Goal: Transaction & Acquisition: Purchase product/service

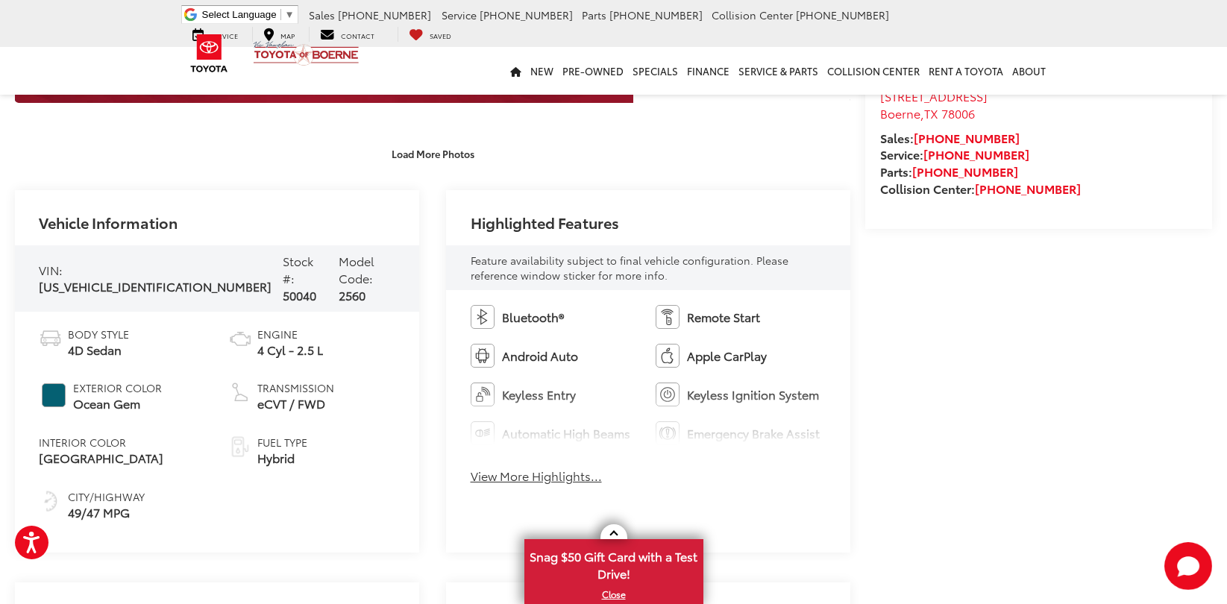
scroll to position [648, 0]
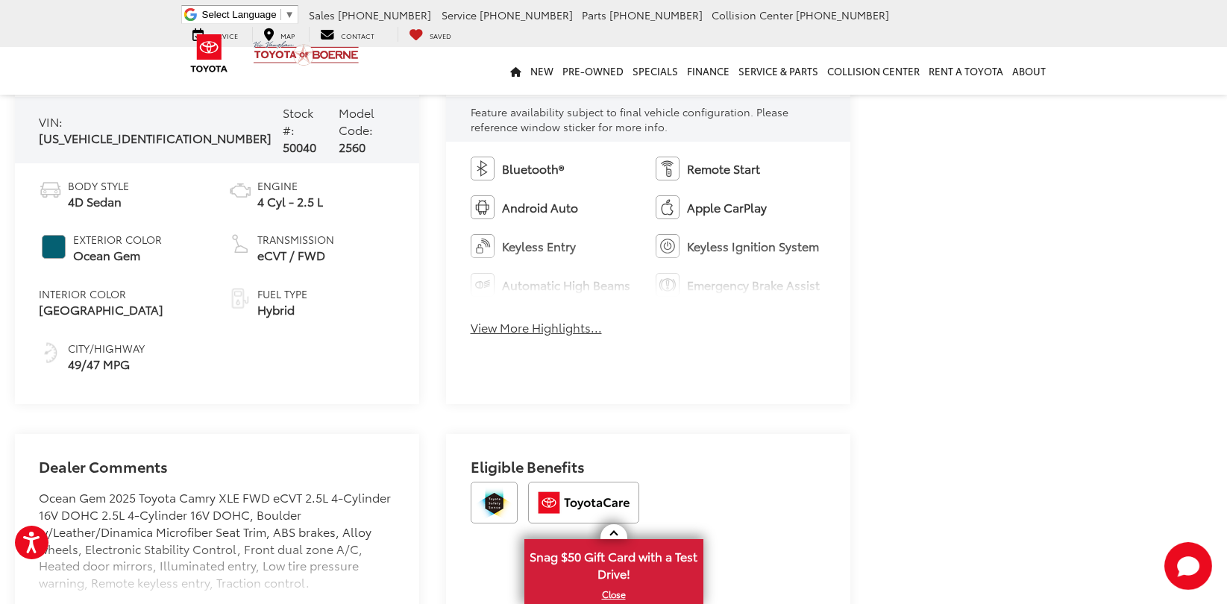
click at [577, 333] on button "View More Highlights..." at bounding box center [536, 327] width 131 height 17
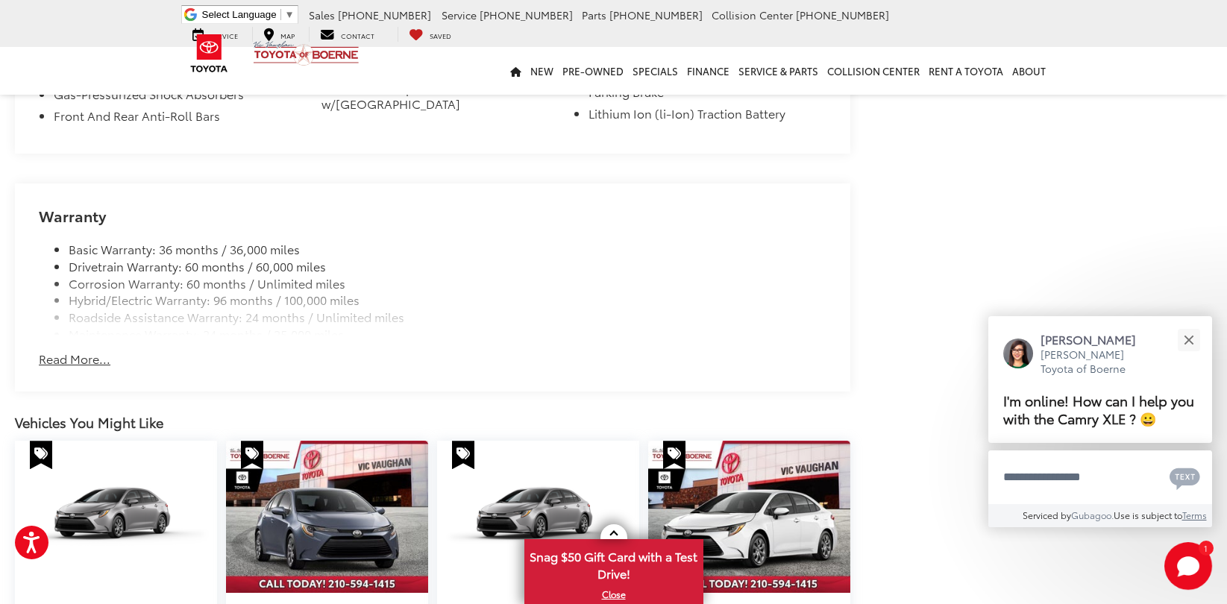
scroll to position [1643, 0]
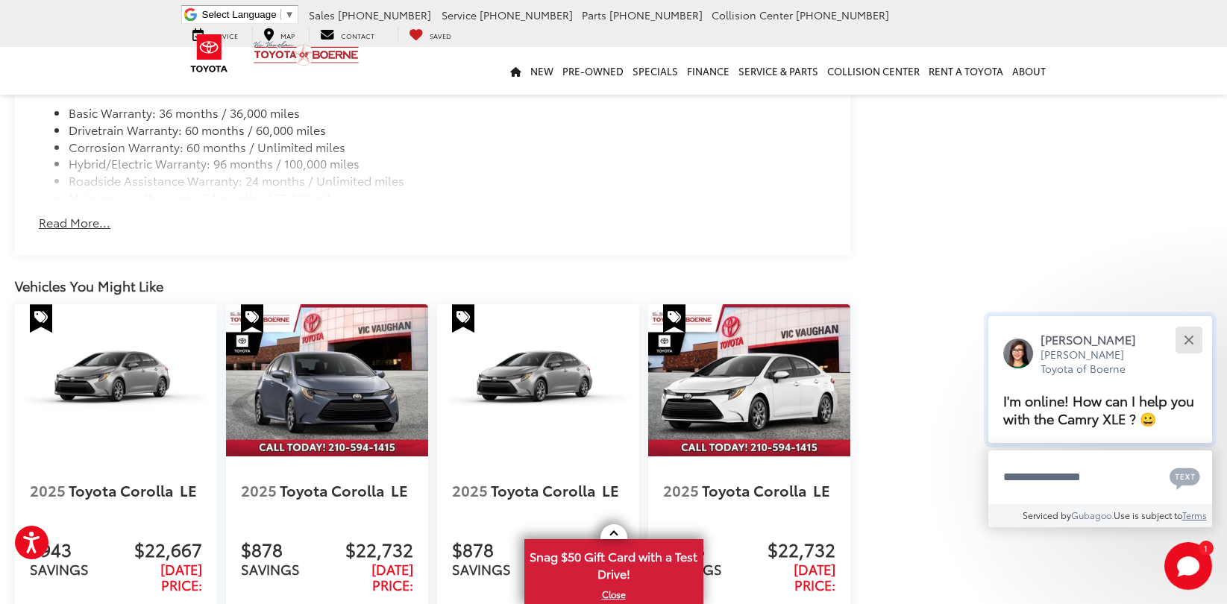
click at [1179, 335] on button "Close" at bounding box center [1188, 340] width 32 height 32
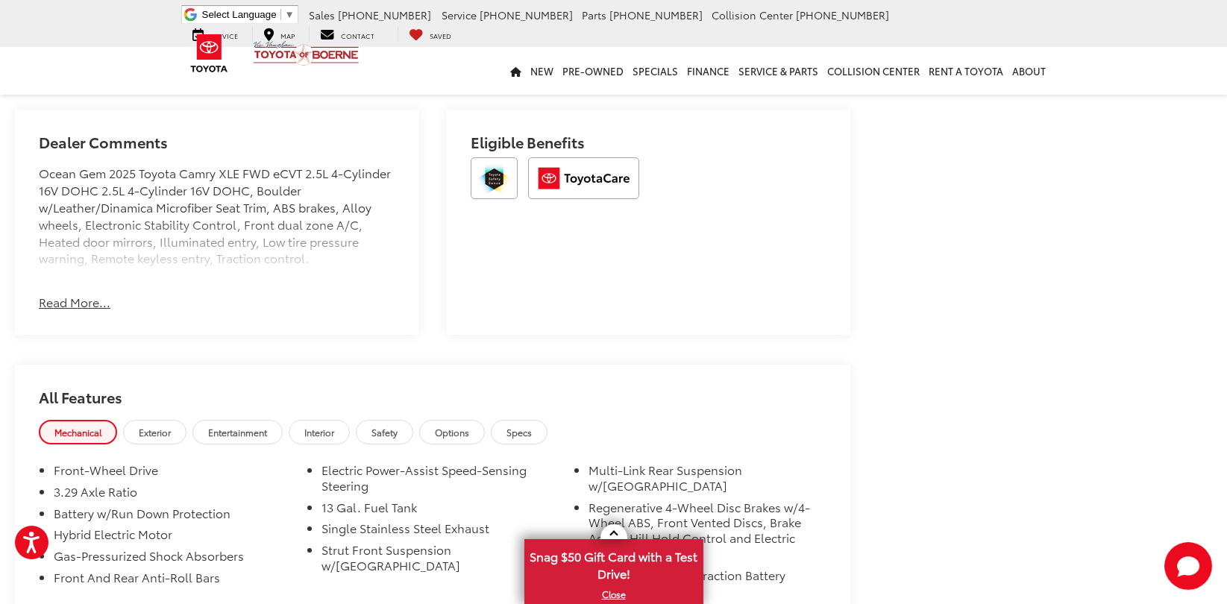
scroll to position [0, 0]
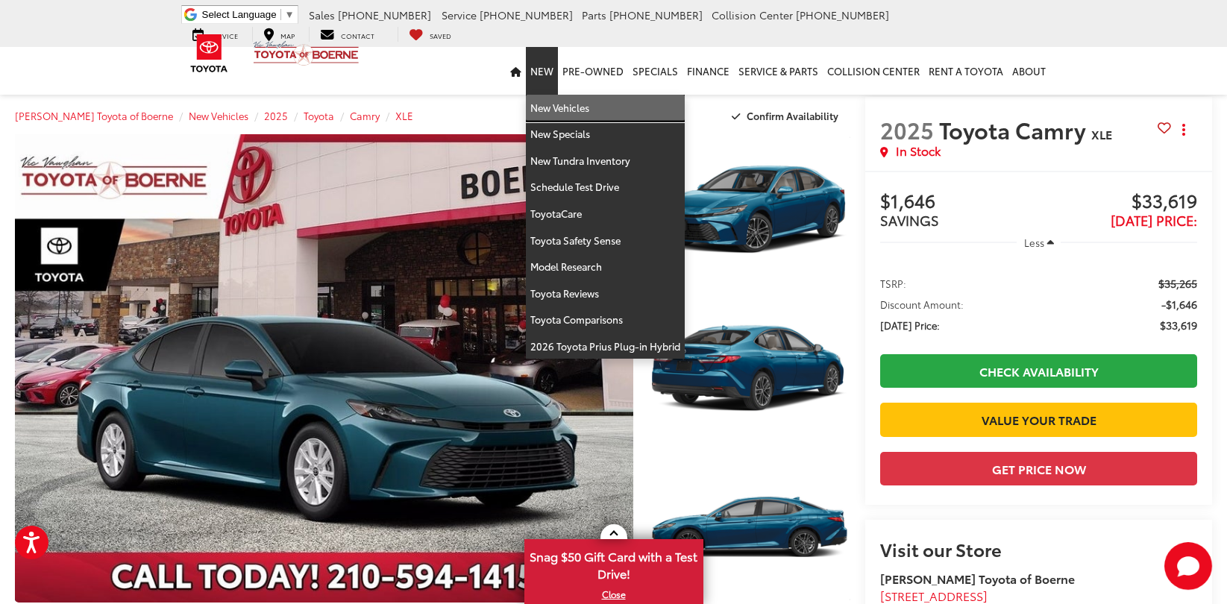
click at [552, 111] on link "New Vehicles" at bounding box center [605, 108] width 159 height 27
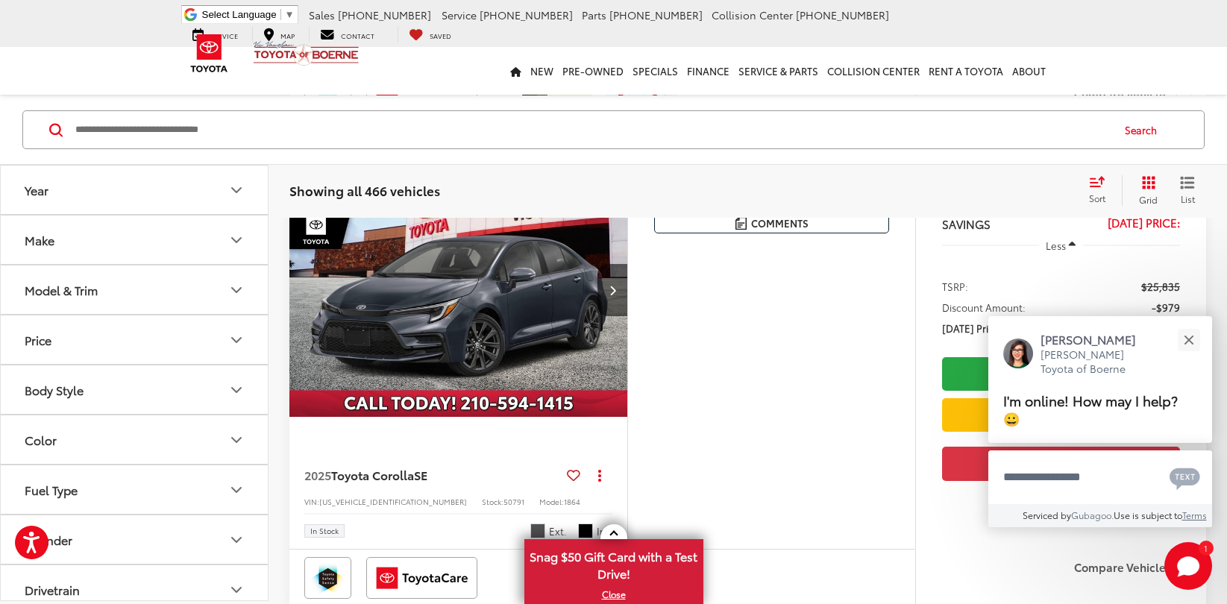
scroll to position [2135, 0]
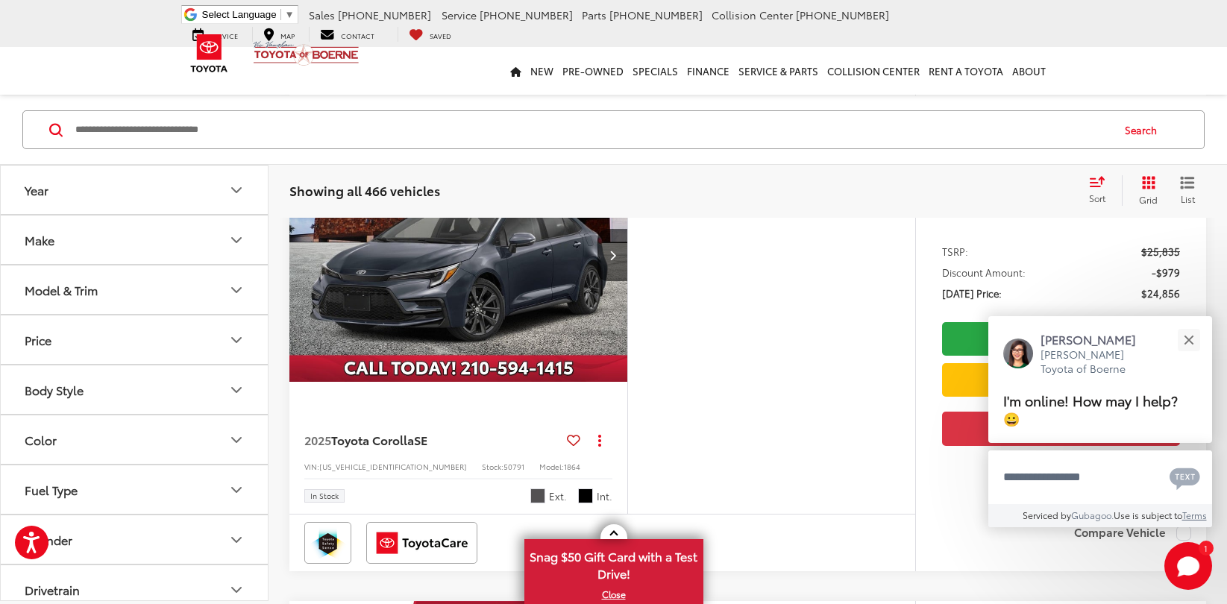
click at [75, 229] on button "Make" at bounding box center [135, 240] width 269 height 48
click at [151, 242] on button "Make" at bounding box center [135, 240] width 269 height 48
click at [163, 312] on button "Model & Trim" at bounding box center [135, 290] width 269 height 48
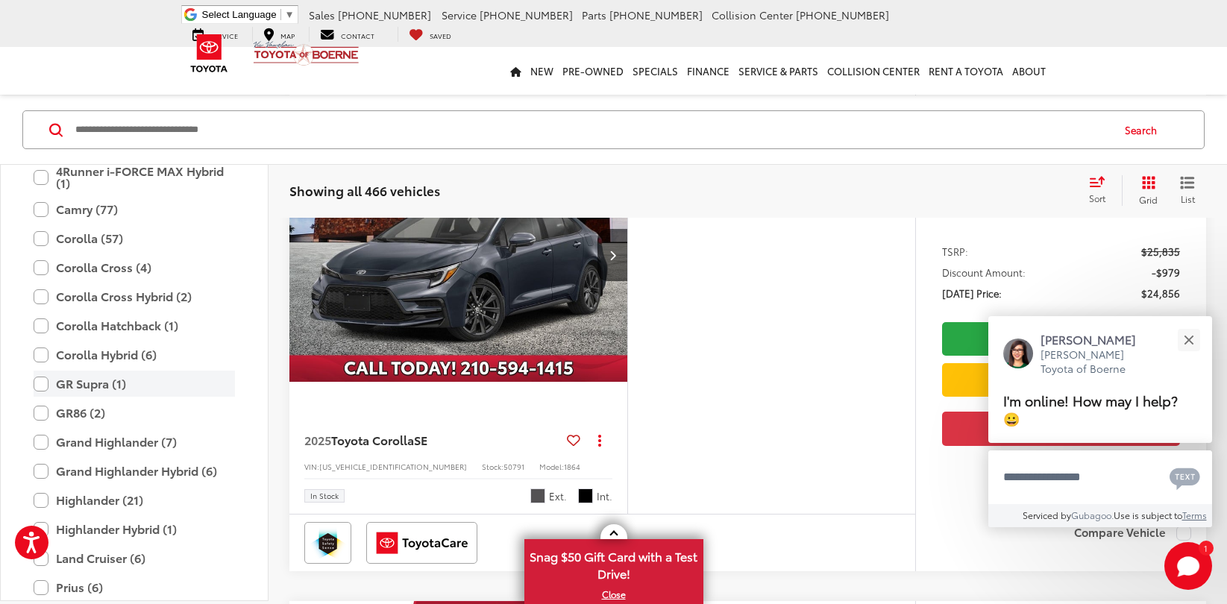
scroll to position [217, 0]
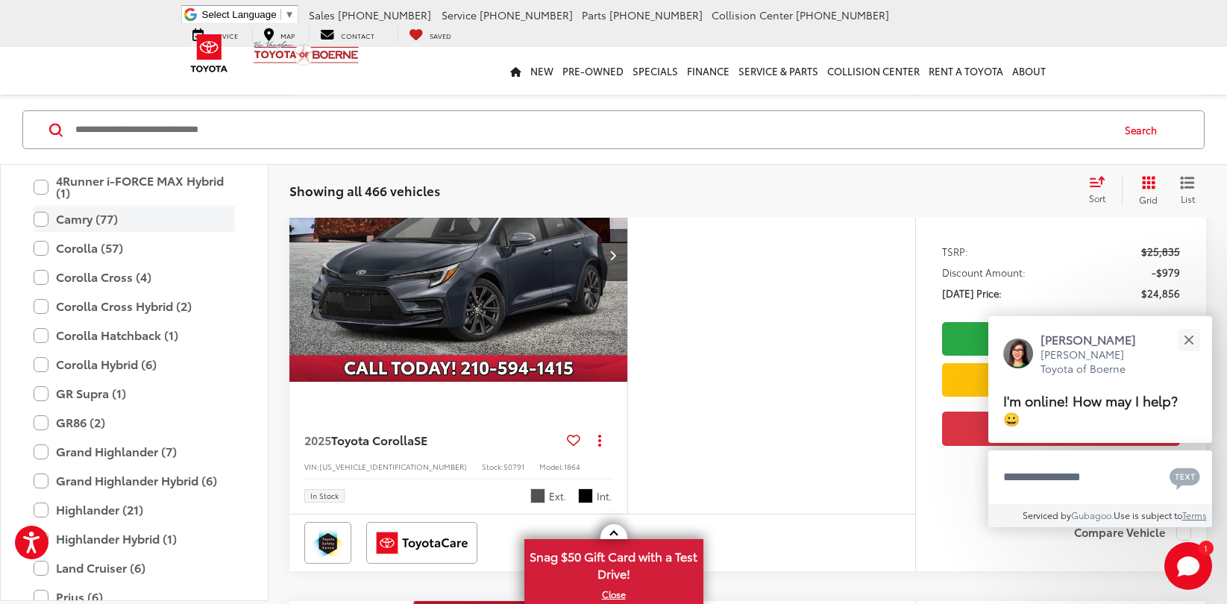
click at [88, 214] on label "Camry (77)" at bounding box center [134, 219] width 201 height 26
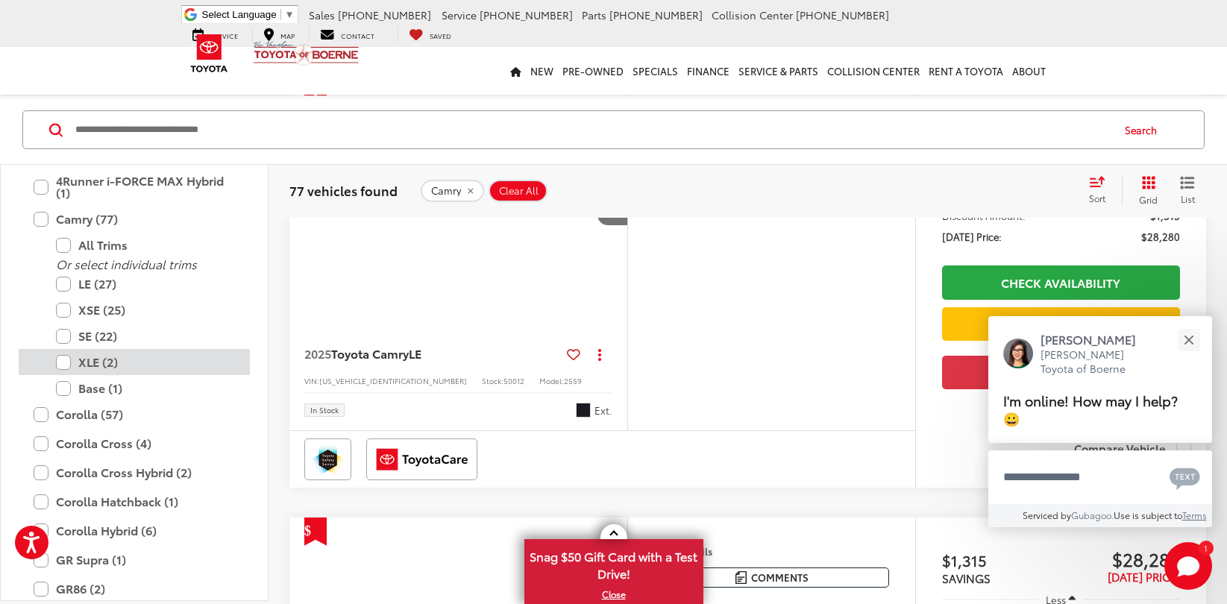
scroll to position [125, 0]
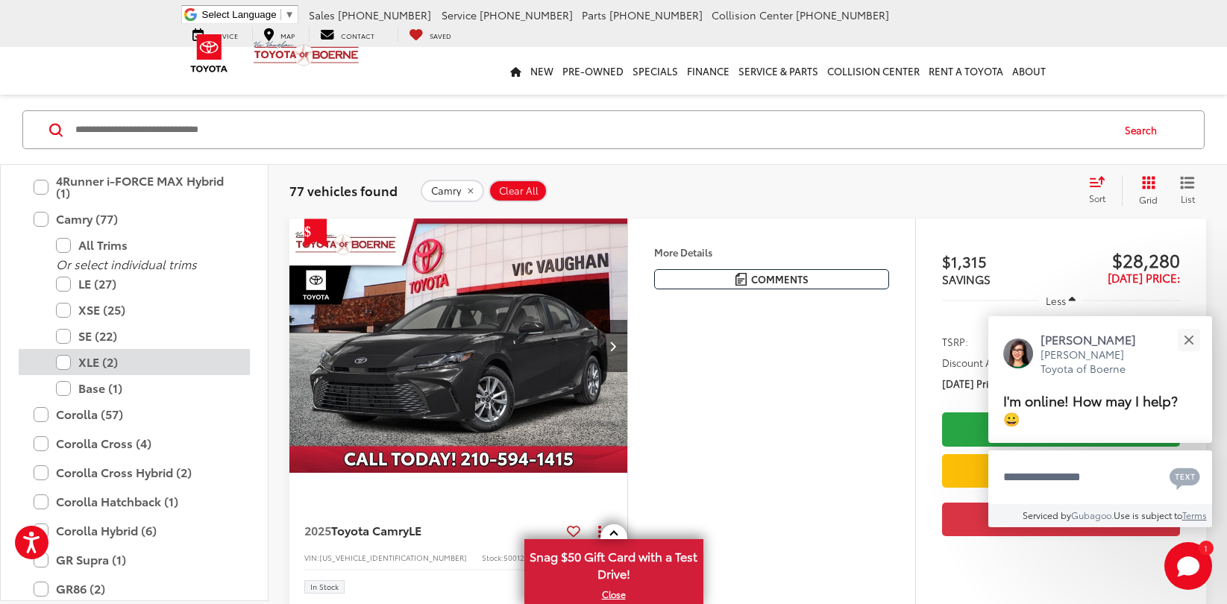
click at [102, 364] on label "XLE (2)" at bounding box center [145, 362] width 179 height 26
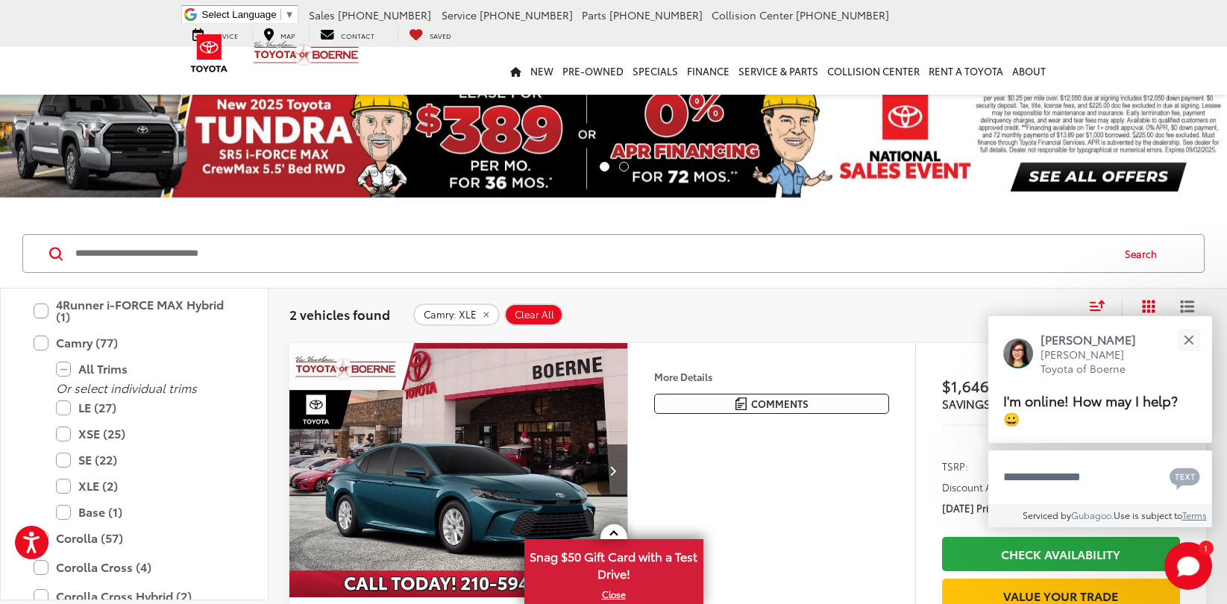
scroll to position [69, 0]
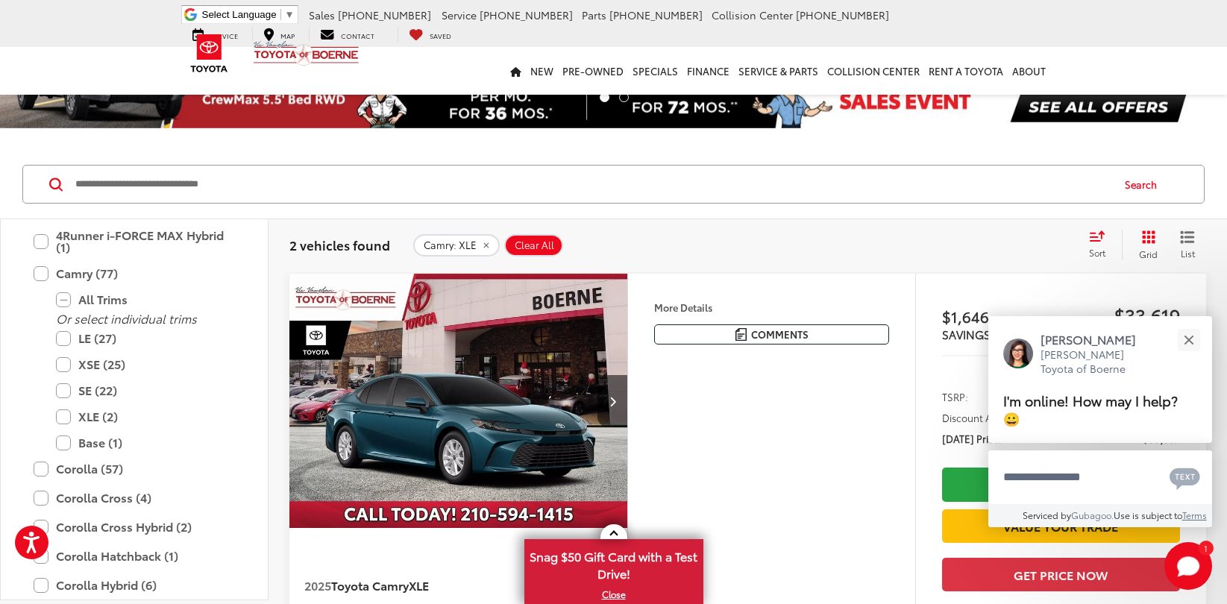
click at [462, 383] on img "2025 Toyota Camry XLE 0" at bounding box center [459, 401] width 340 height 255
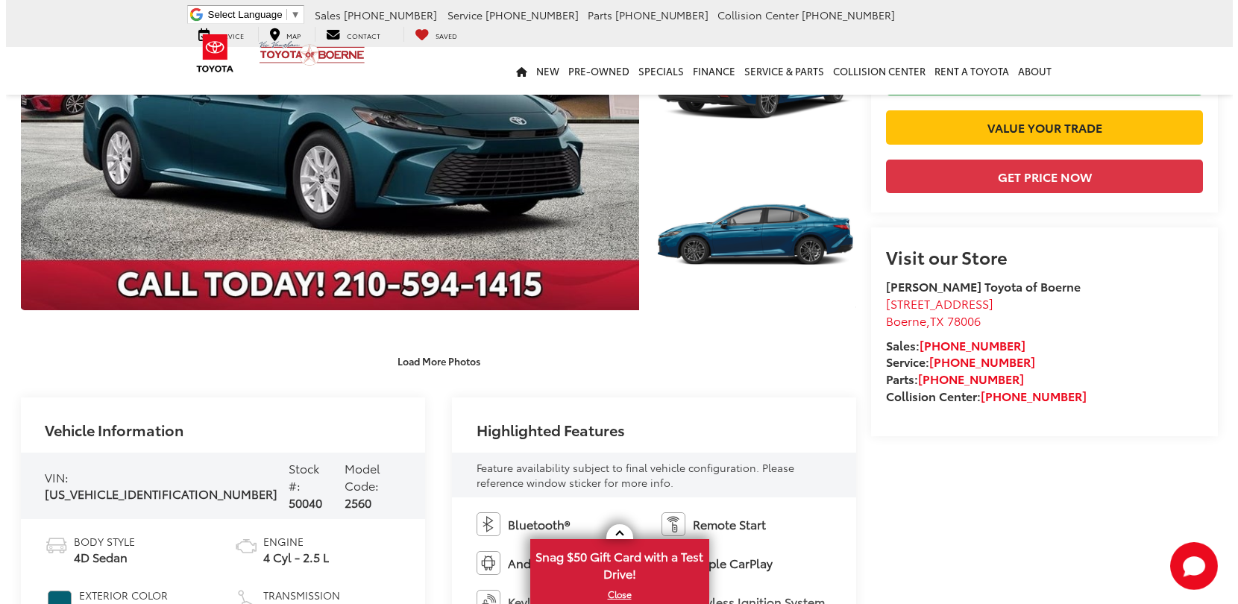
scroll to position [198, 0]
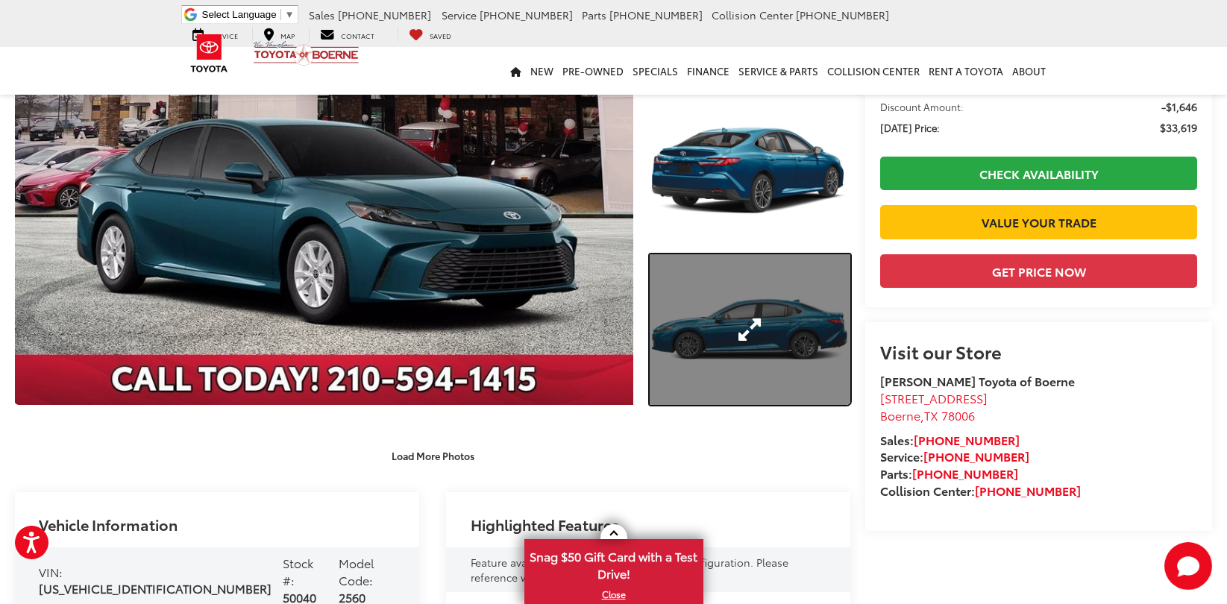
click at [760, 373] on link "Expand Photo 3" at bounding box center [750, 329] width 201 height 151
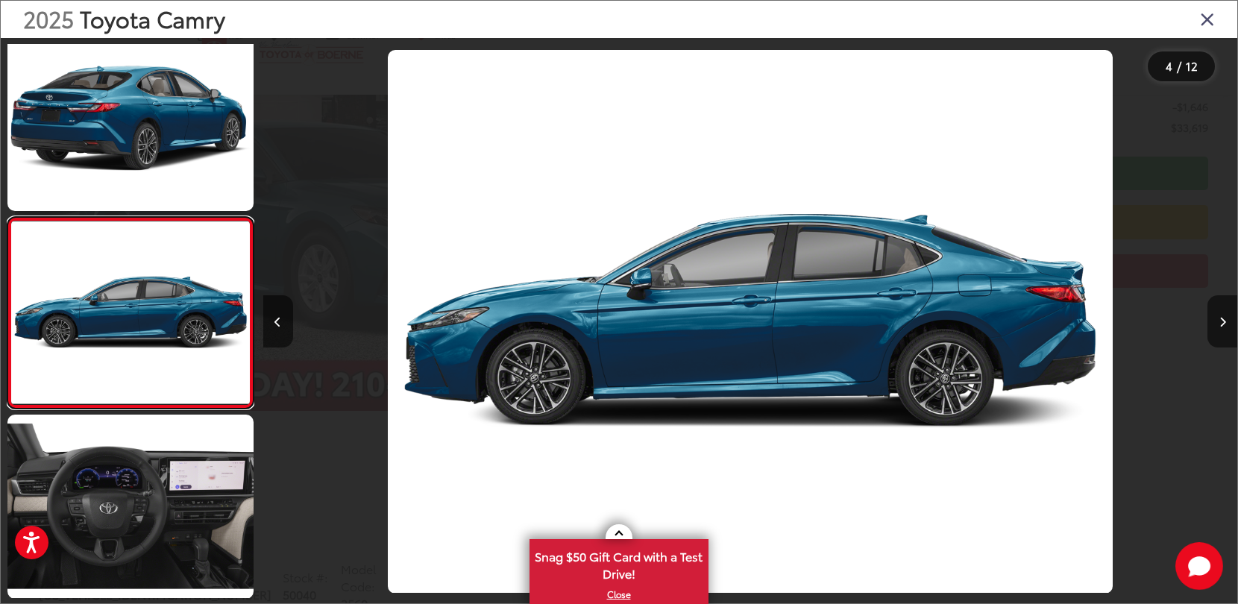
scroll to position [434, 0]
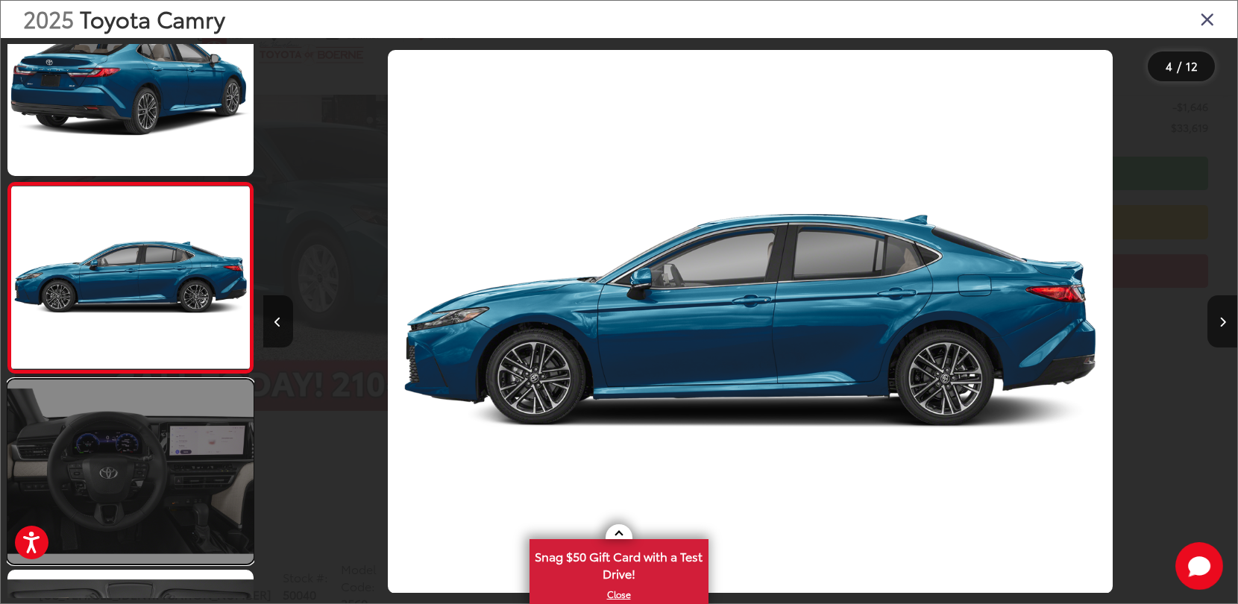
click at [186, 484] on link at bounding box center [130, 472] width 246 height 184
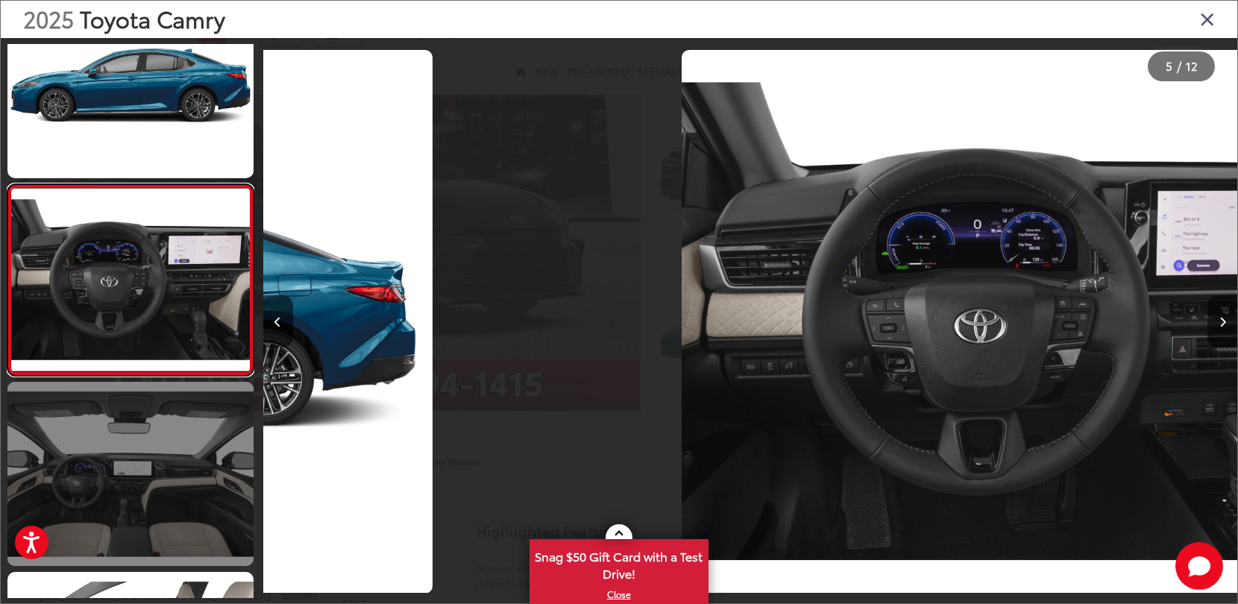
scroll to position [624, 0]
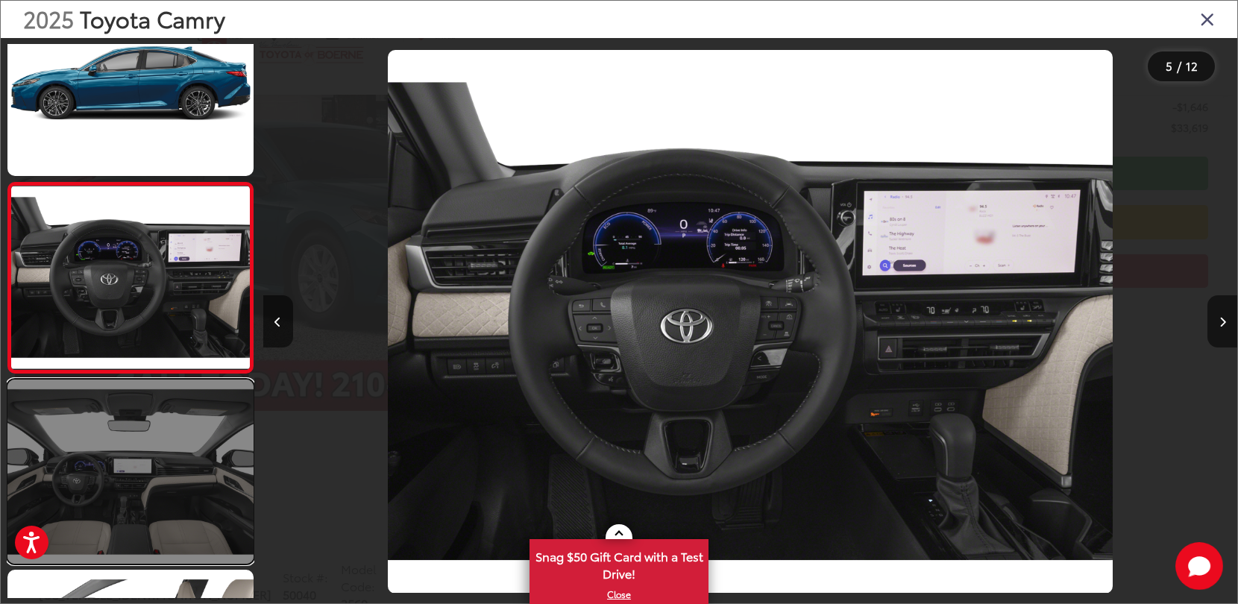
click at [180, 464] on link at bounding box center [130, 472] width 246 height 184
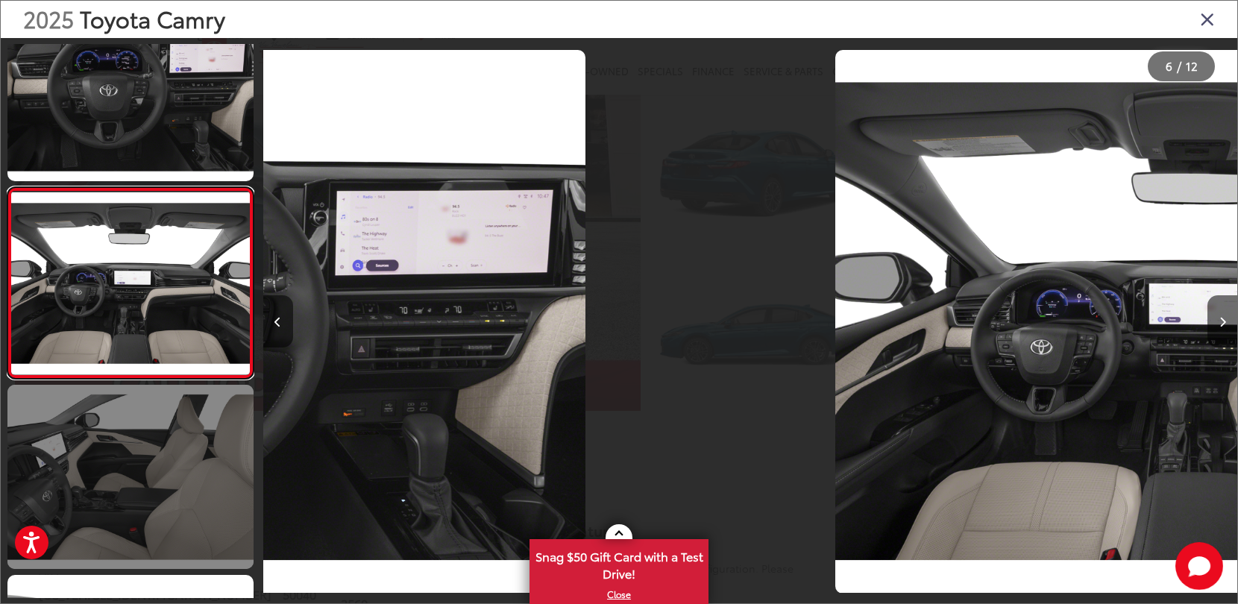
scroll to position [814, 0]
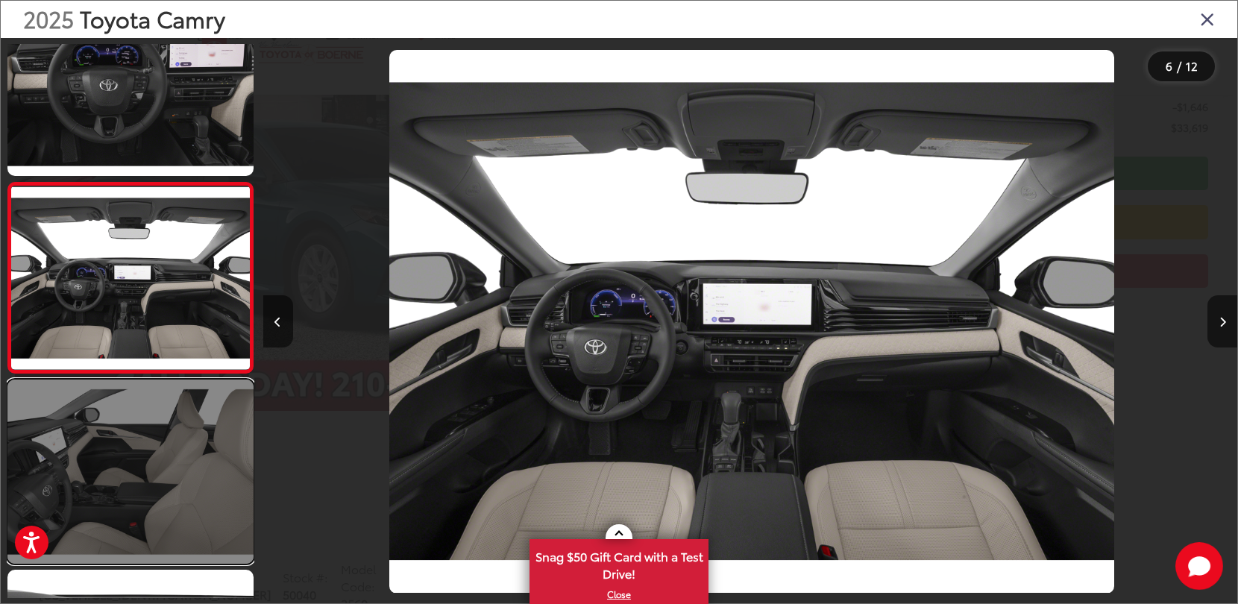
click at [180, 464] on link at bounding box center [130, 472] width 246 height 184
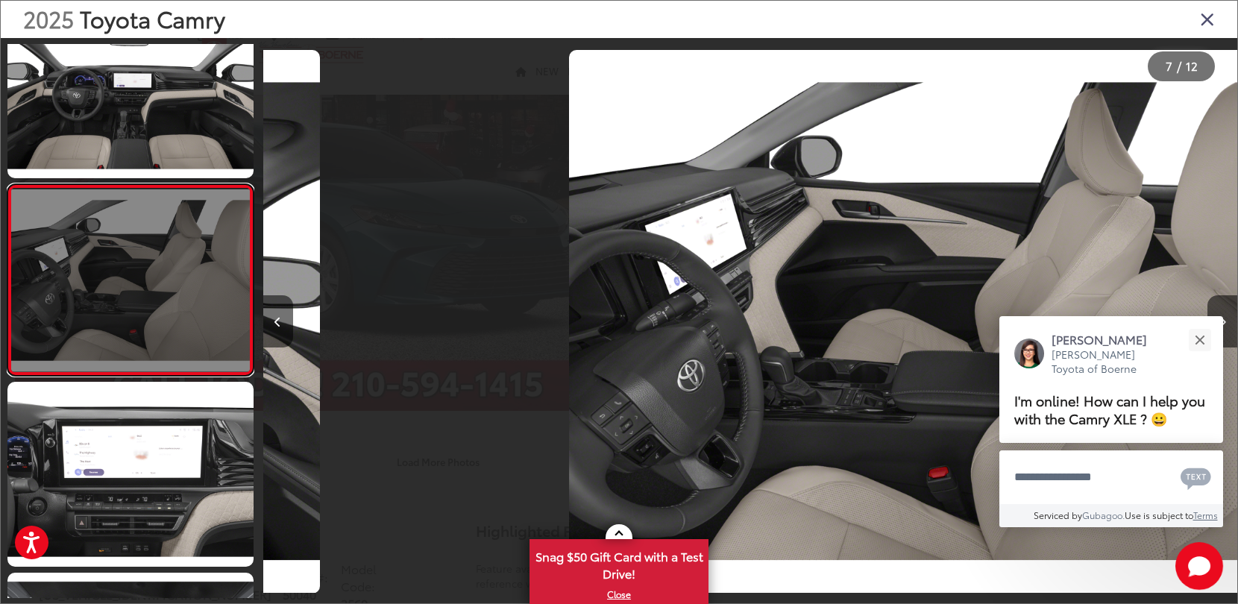
scroll to position [1005, 0]
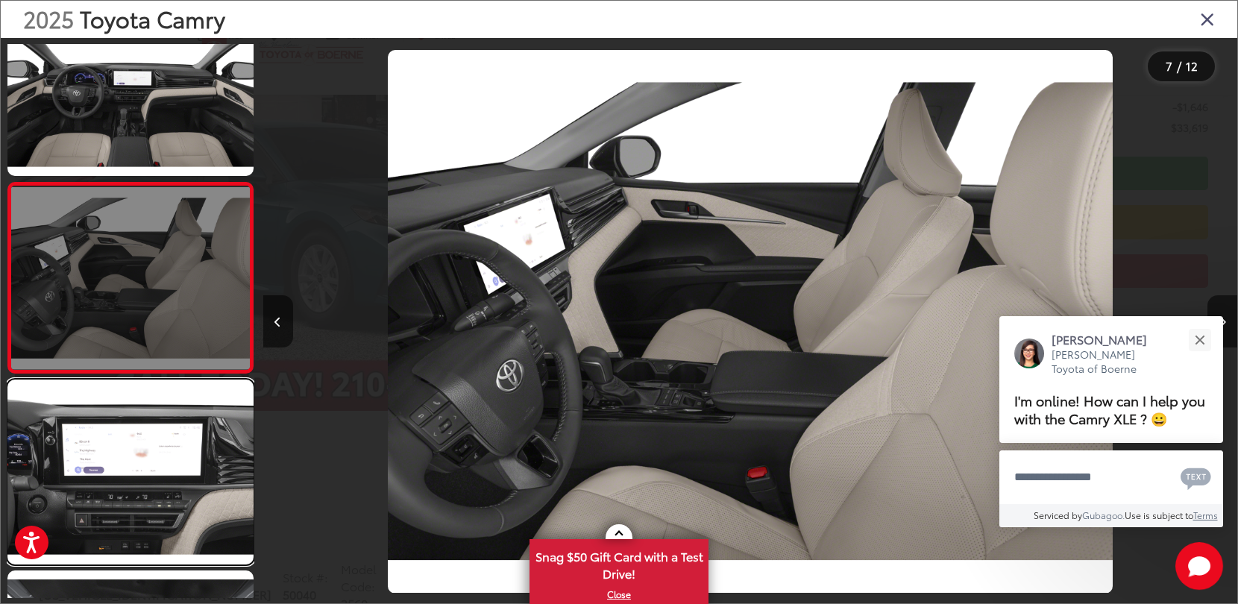
click at [179, 463] on link at bounding box center [130, 472] width 246 height 184
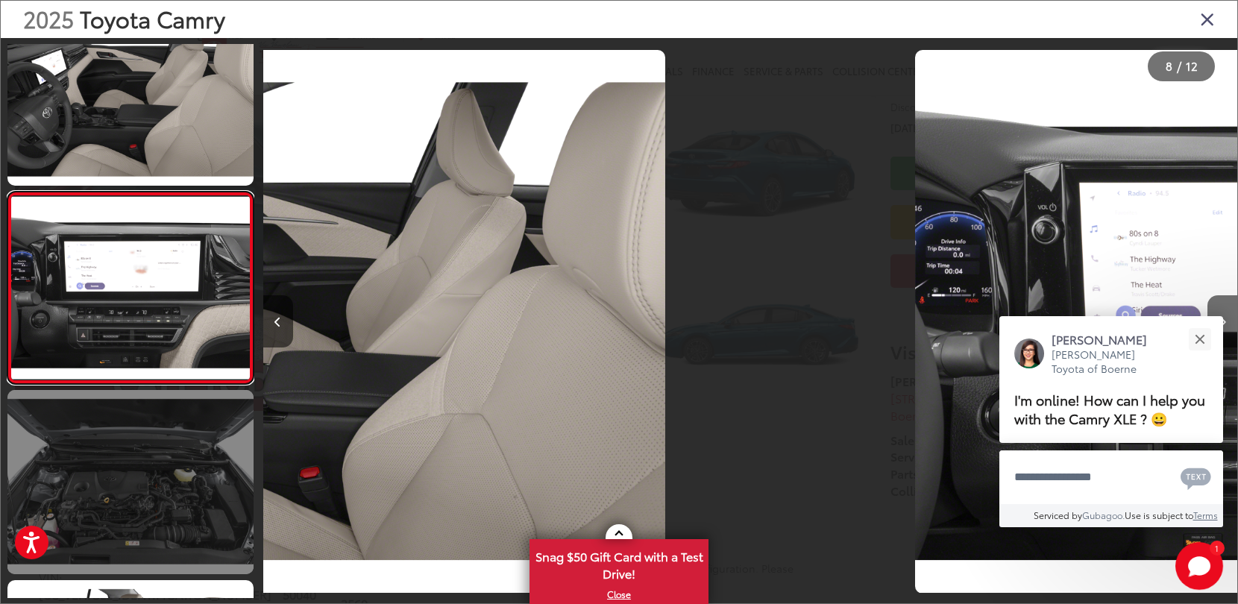
scroll to position [0, 0]
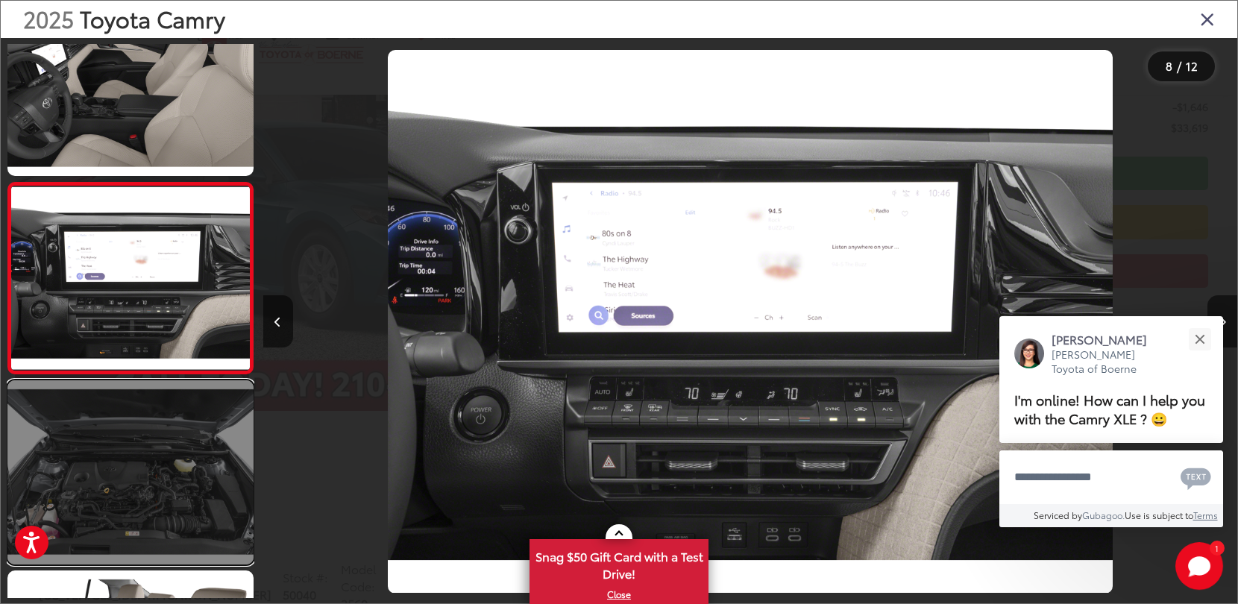
click at [178, 462] on link at bounding box center [130, 472] width 246 height 184
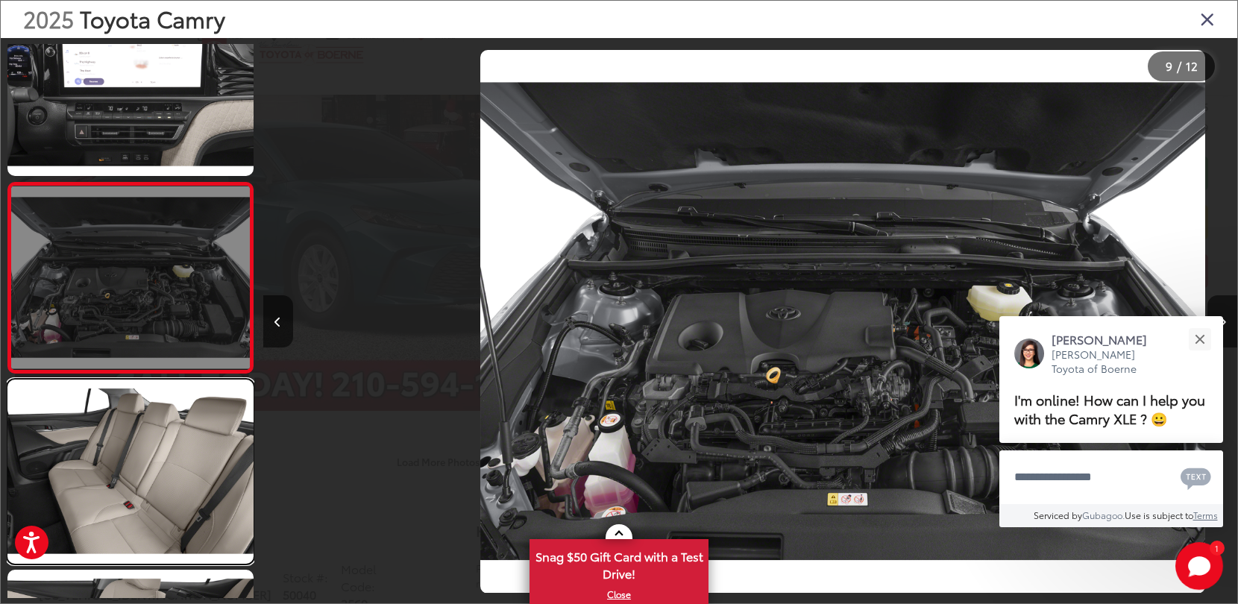
click at [178, 462] on link at bounding box center [130, 472] width 246 height 184
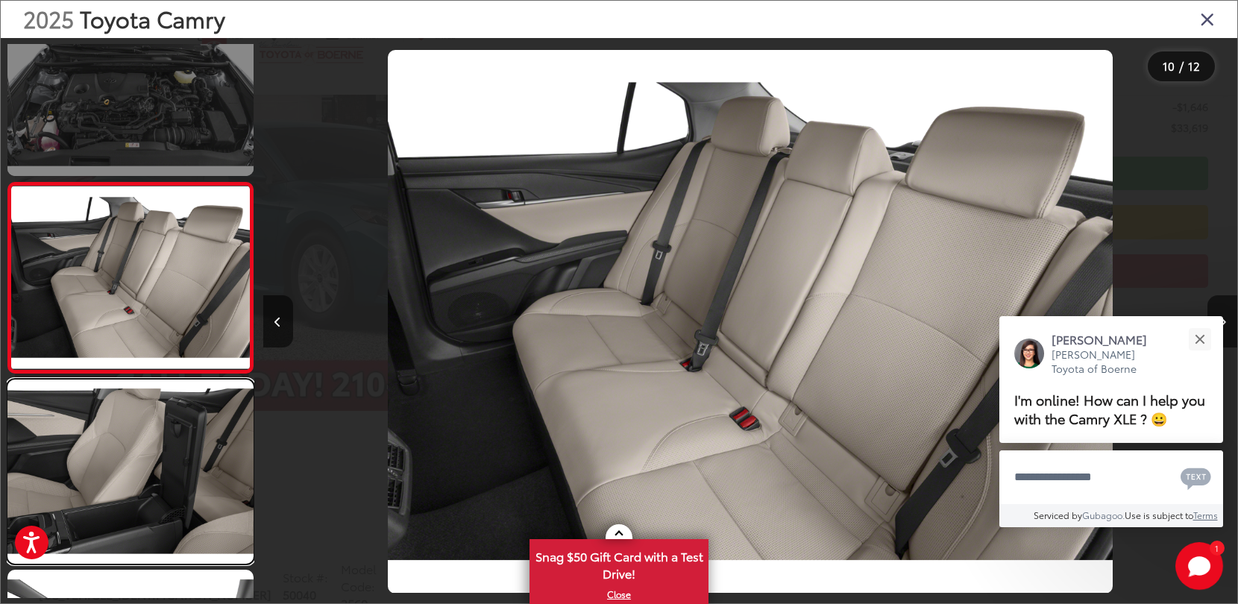
click at [178, 462] on link at bounding box center [130, 472] width 246 height 184
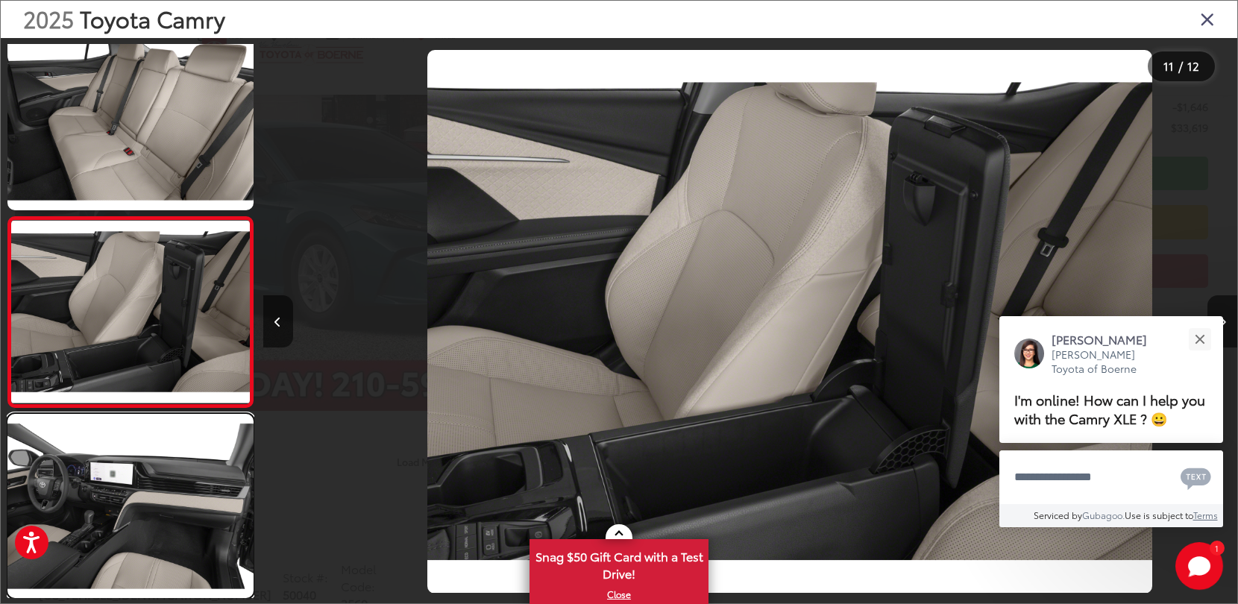
click at [178, 462] on link at bounding box center [130, 506] width 246 height 184
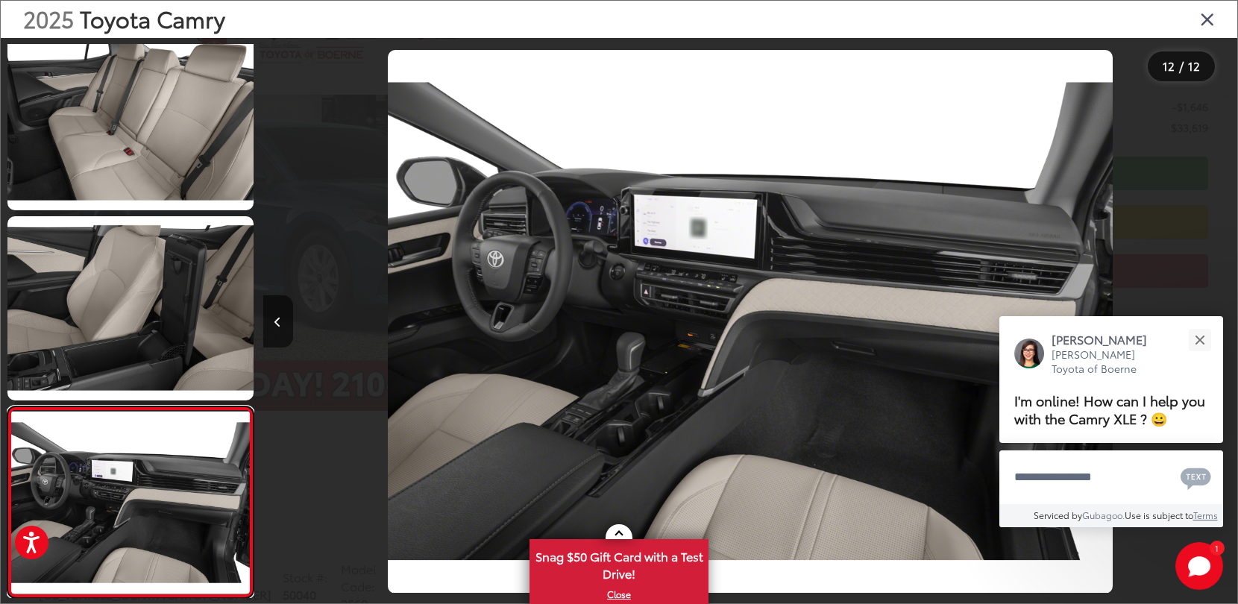
click at [178, 462] on link at bounding box center [130, 502] width 246 height 192
click at [1206, 19] on icon "Close gallery" at bounding box center [1207, 18] width 15 height 19
